Goal: Information Seeking & Learning: Check status

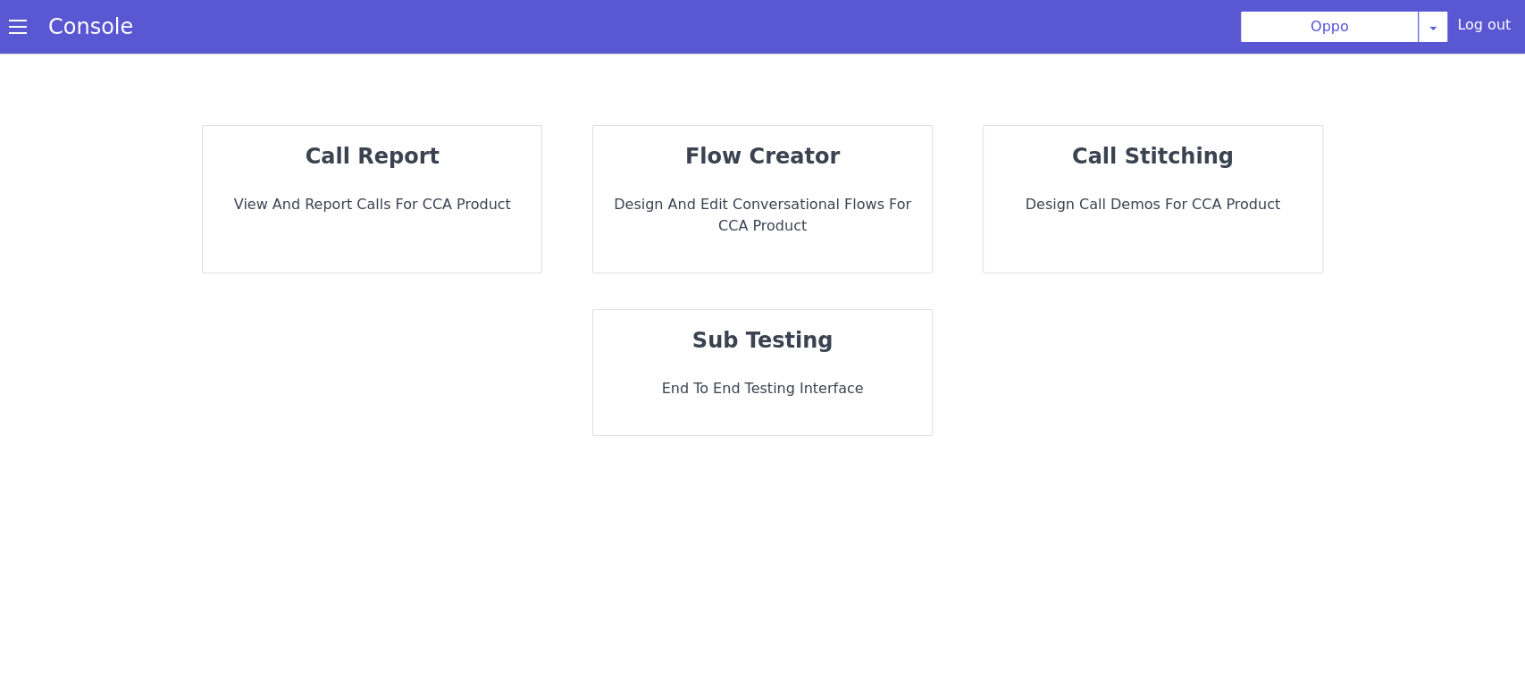
click at [436, 225] on div "call report View and report calls for CCA Product" at bounding box center [377, 188] width 342 height 155
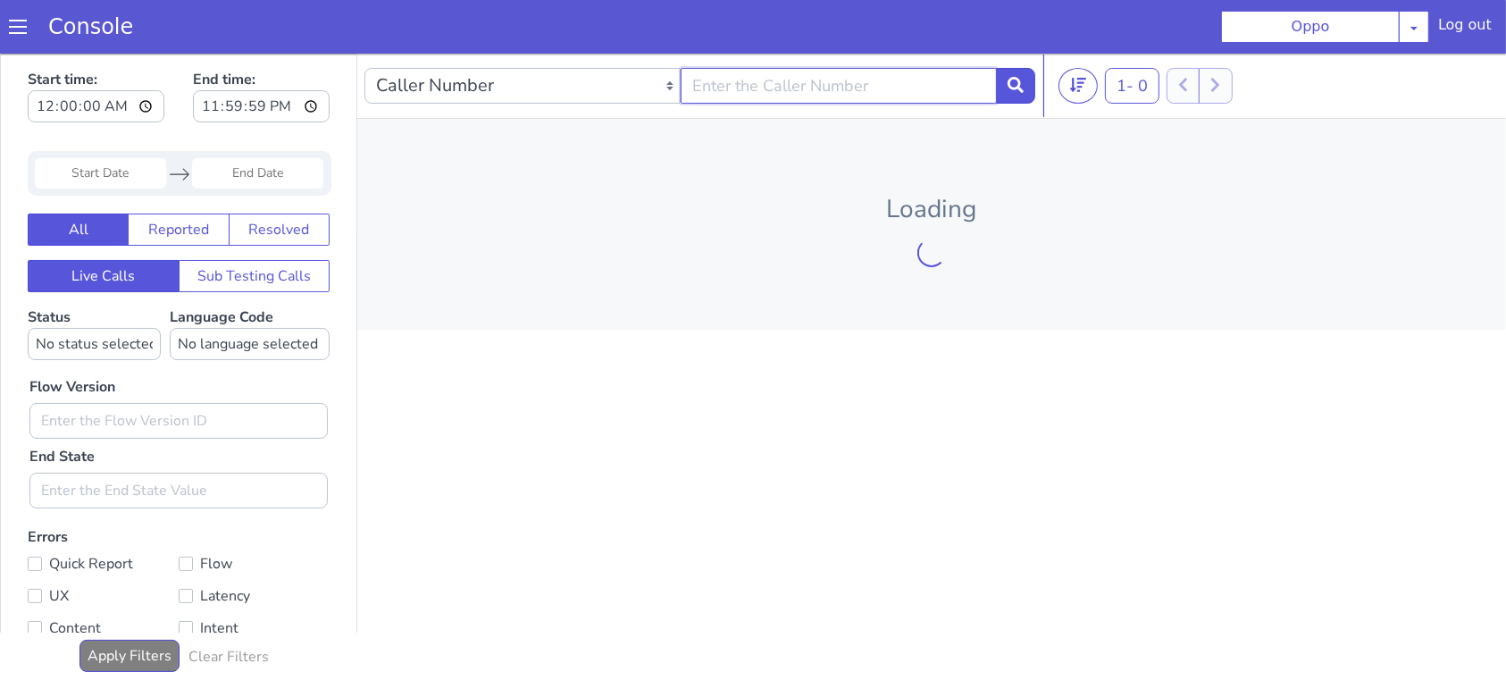
click at [868, 49] on input "text" at bounding box center [847, 65] width 316 height 36
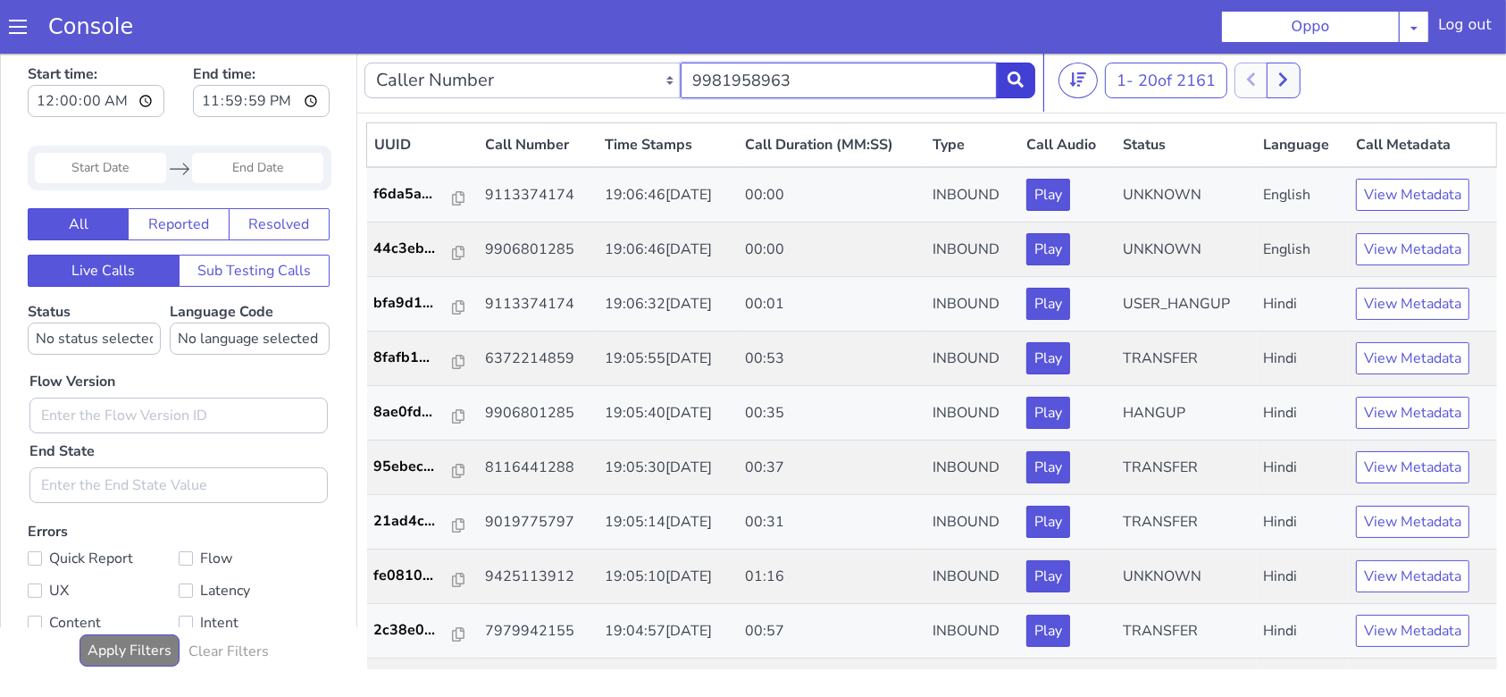
type input "9981958963"
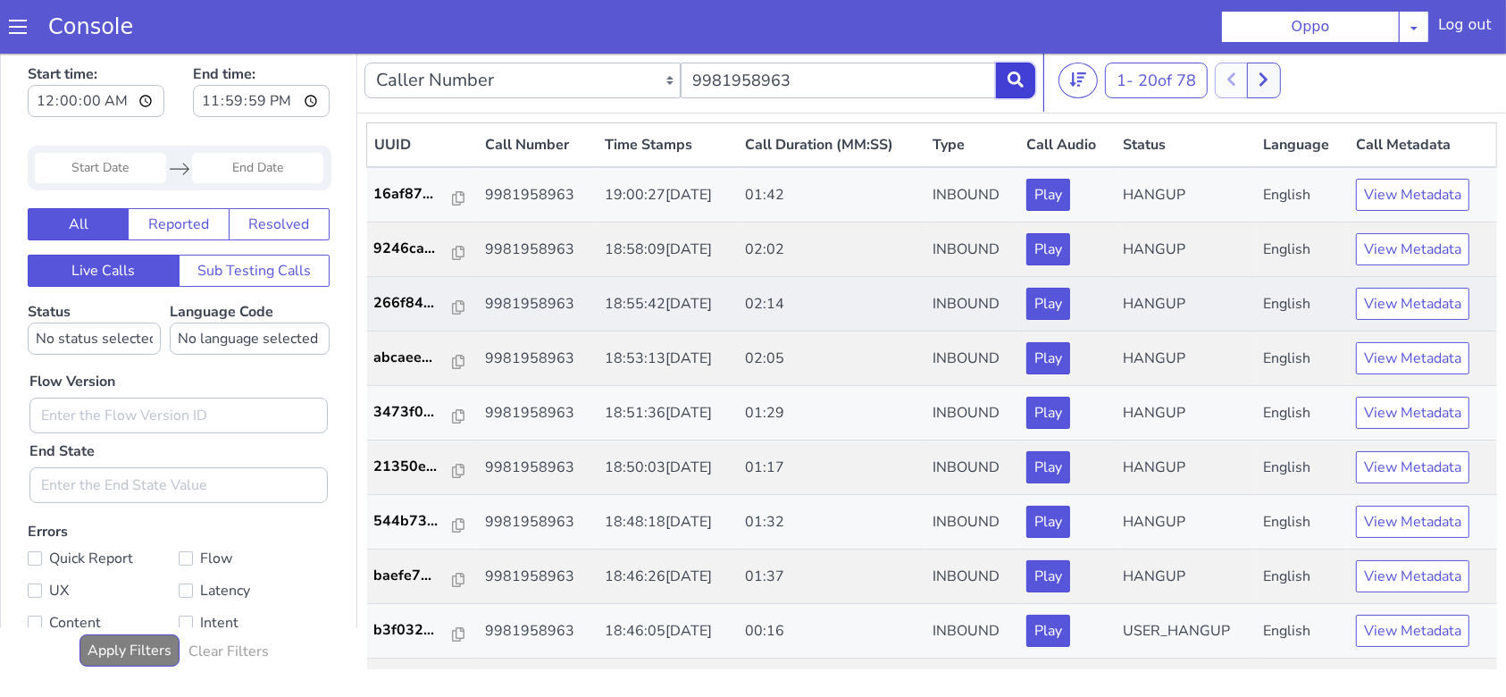
scroll to position [238, 0]
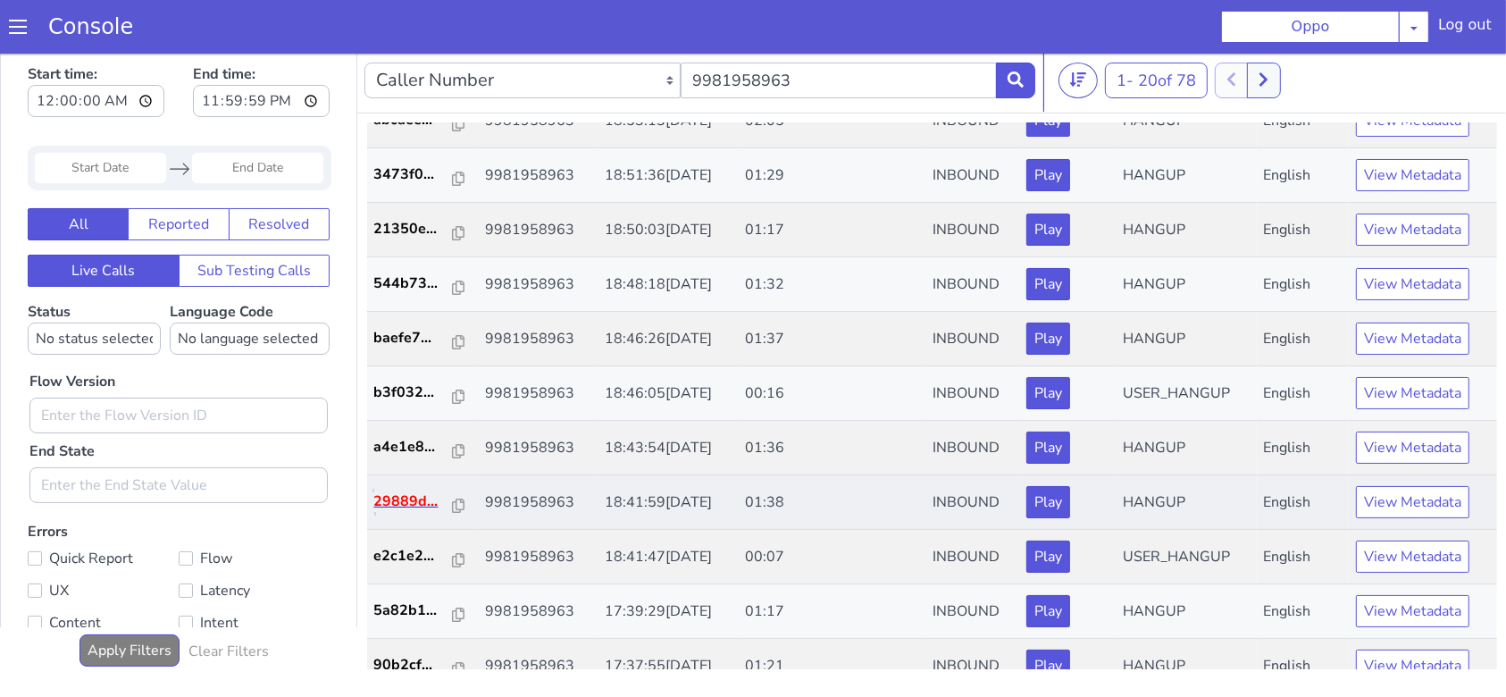
click at [1403, 32] on p "29889d..." at bounding box center [1425, 29] width 80 height 21
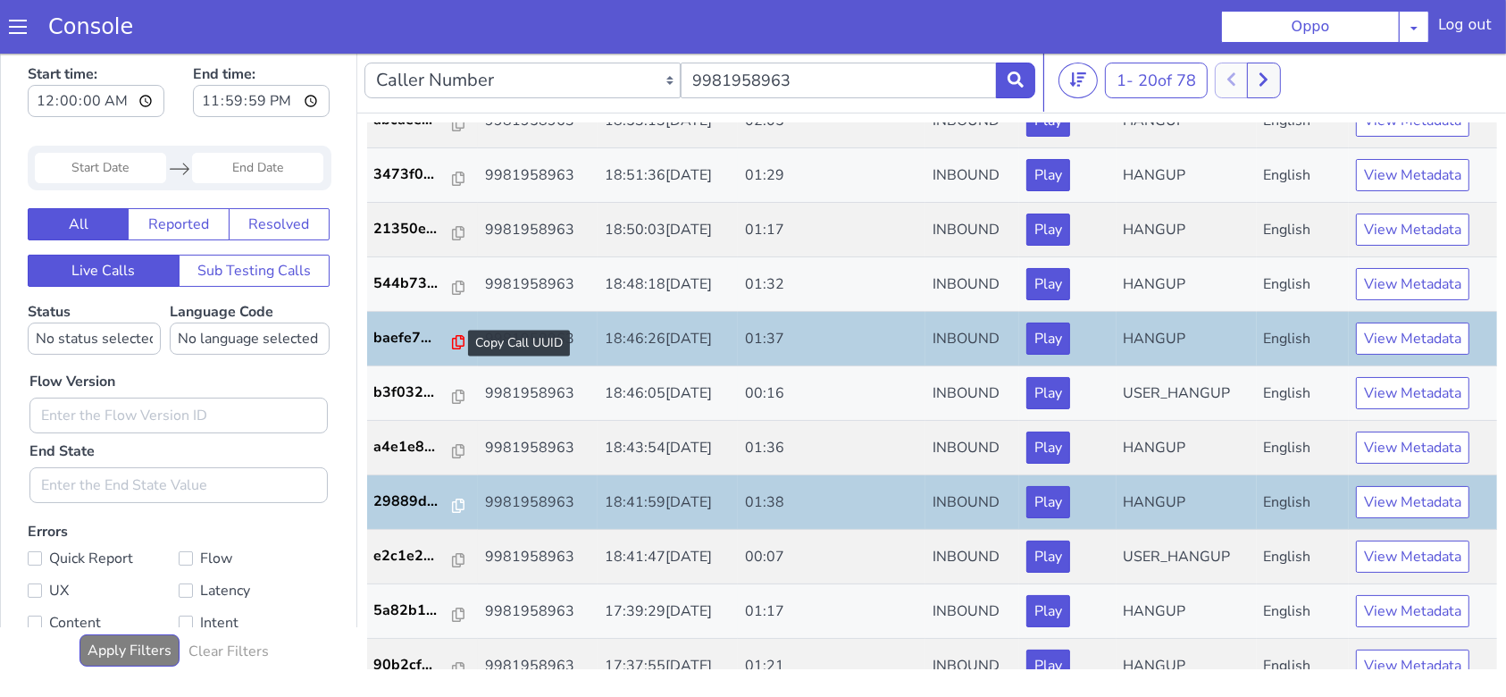
click at [471, 294] on icon at bounding box center [477, 296] width 13 height 14
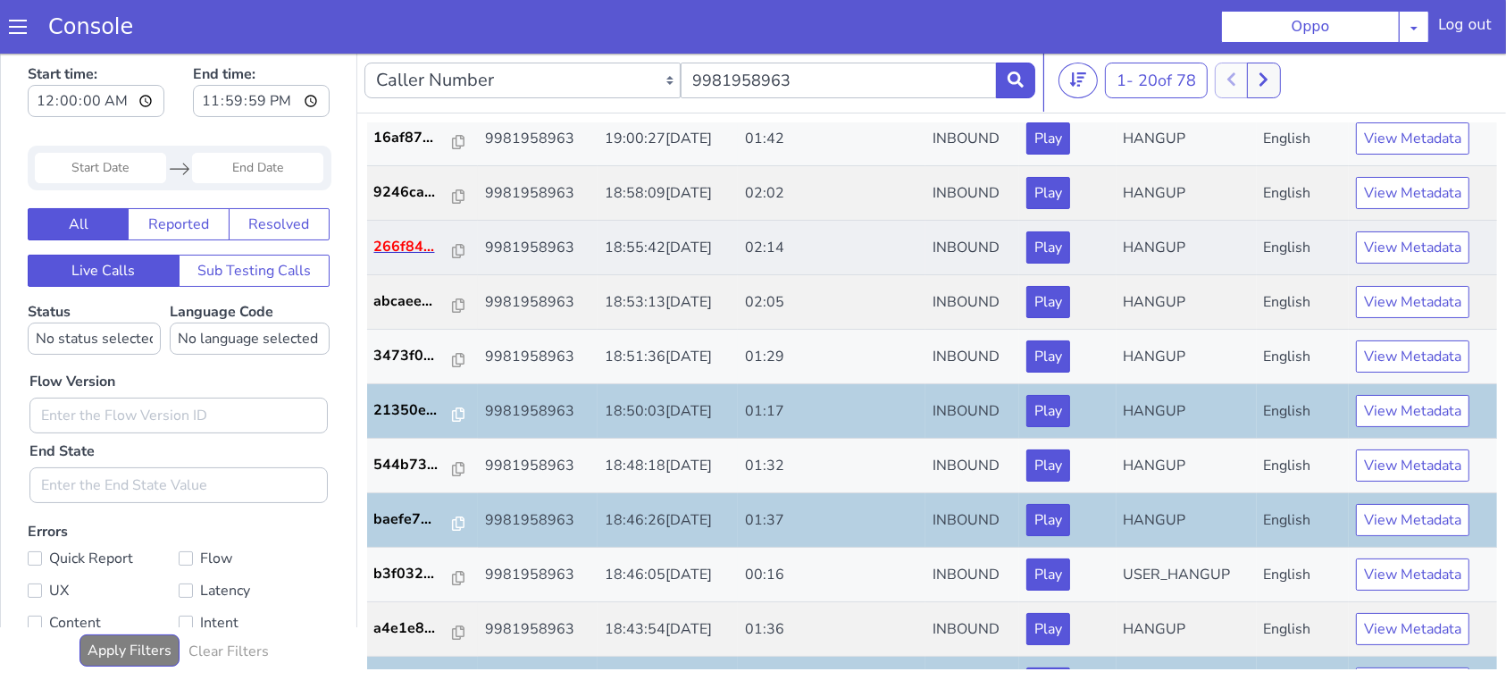
scroll to position [0, 0]
